Goal: Navigation & Orientation: Find specific page/section

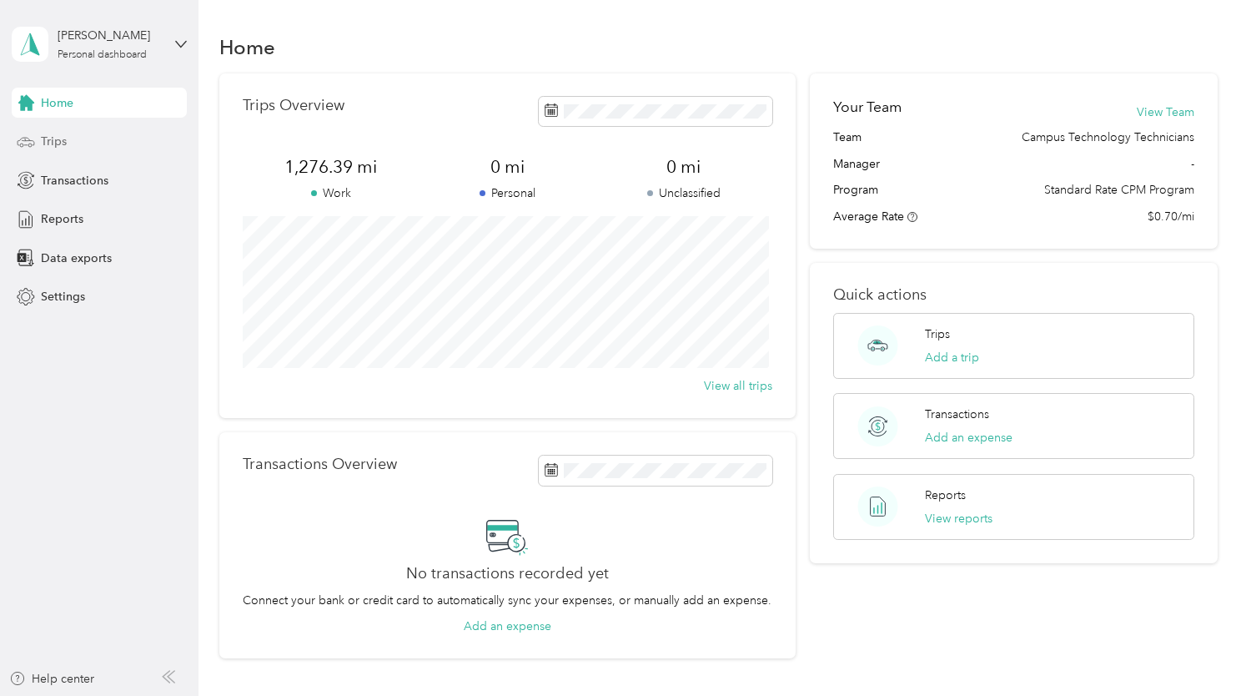
click at [52, 149] on span "Trips" at bounding box center [54, 142] width 26 height 18
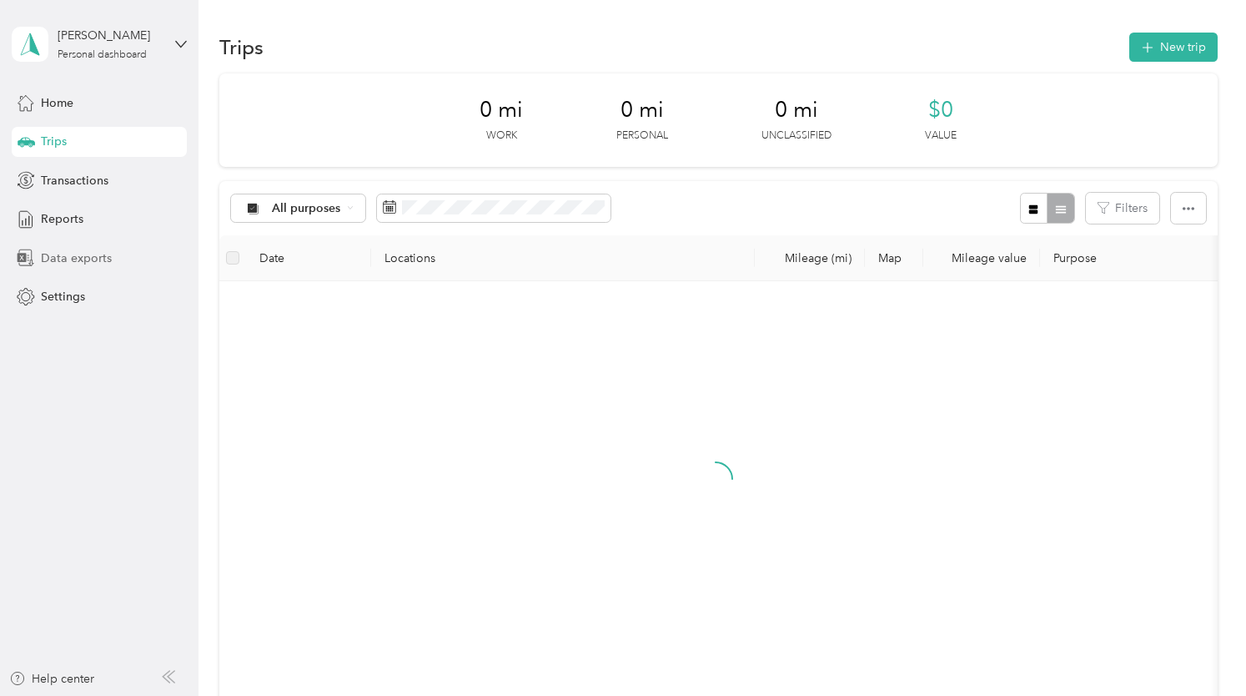
click at [61, 256] on span "Data exports" at bounding box center [76, 258] width 71 height 18
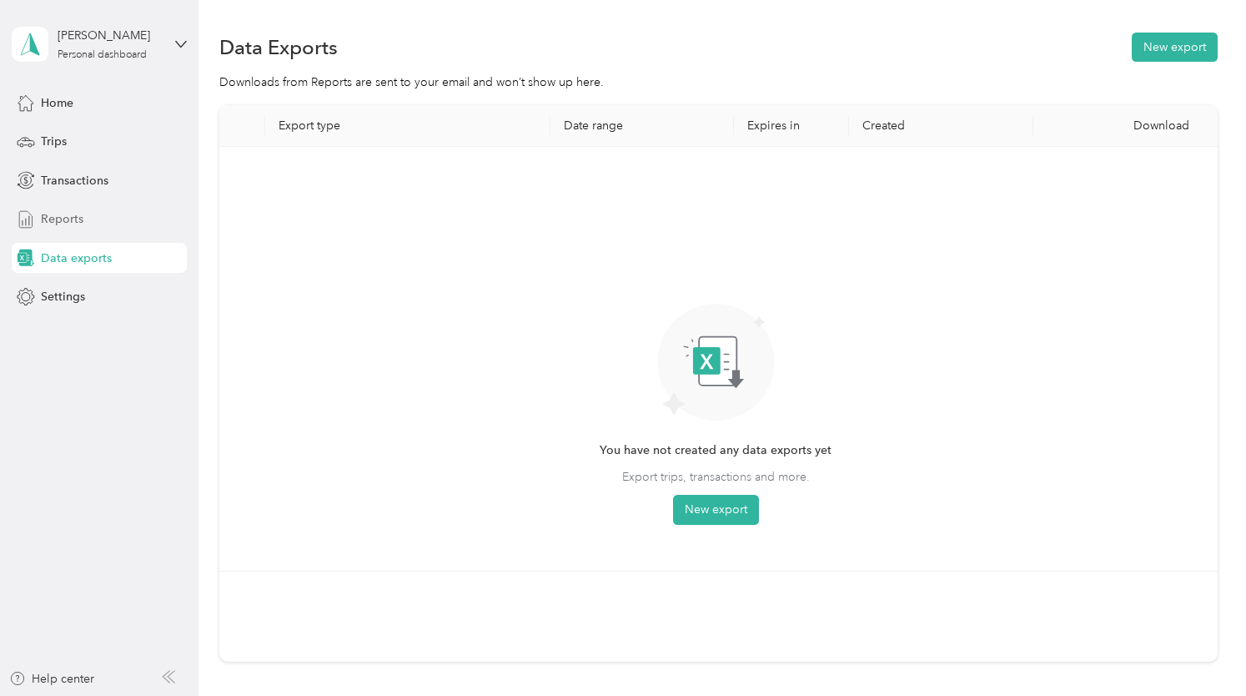
click at [85, 221] on div "Reports" at bounding box center [99, 219] width 175 height 30
